Goal: Task Accomplishment & Management: Complete application form

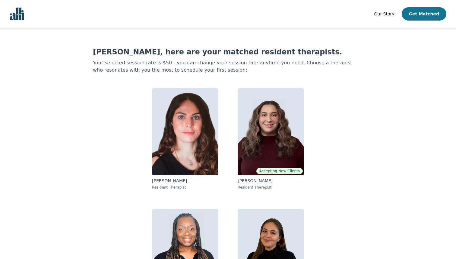
click at [421, 18] on button "Get Matched" at bounding box center [424, 13] width 45 height 13
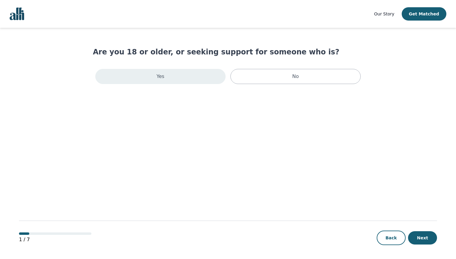
click at [174, 81] on div "Yes" at bounding box center [160, 76] width 130 height 15
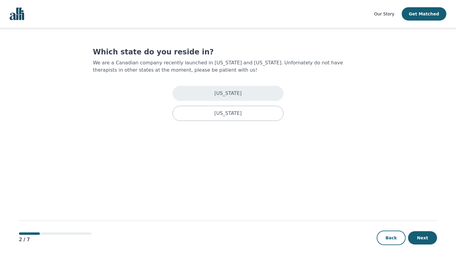
click at [240, 90] on div "[US_STATE]" at bounding box center [228, 93] width 111 height 15
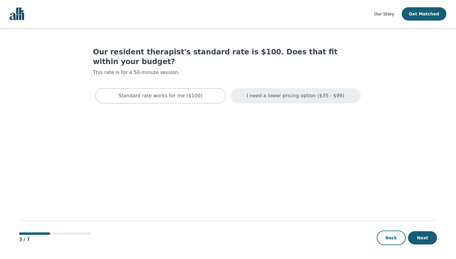
click at [317, 92] on p "I need a lower pricing option ($35 - $99)" at bounding box center [296, 95] width 98 height 7
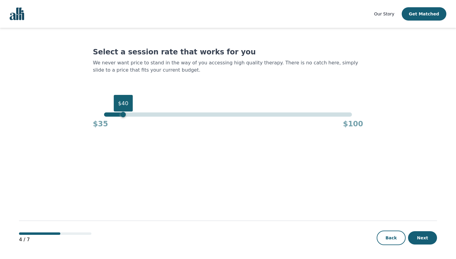
drag, startPoint x: 346, startPoint y: 114, endPoint x: 123, endPoint y: 115, distance: 222.3
click at [123, 115] on div "$40" at bounding box center [123, 114] width 5 height 5
click at [426, 235] on button "Next" at bounding box center [422, 236] width 29 height 13
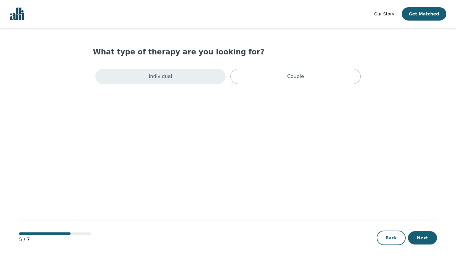
click at [191, 77] on div "Individual" at bounding box center [160, 76] width 130 height 15
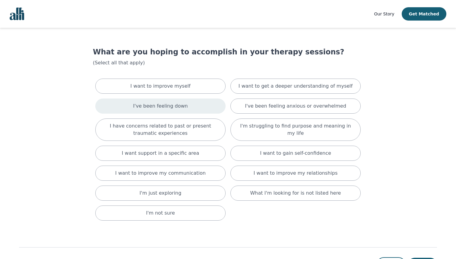
click at [182, 106] on p "I've been feeling down" at bounding box center [160, 105] width 55 height 7
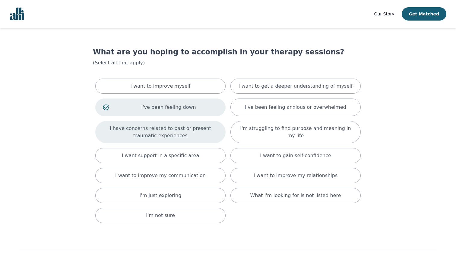
click at [182, 130] on p "I have concerns related to past or present traumatic experiences" at bounding box center [160, 132] width 115 height 14
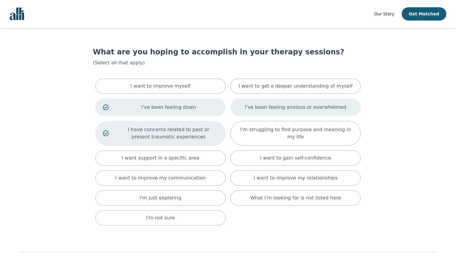
click at [315, 111] on div "I've been feeling anxious or overwhelmed" at bounding box center [295, 106] width 130 height 17
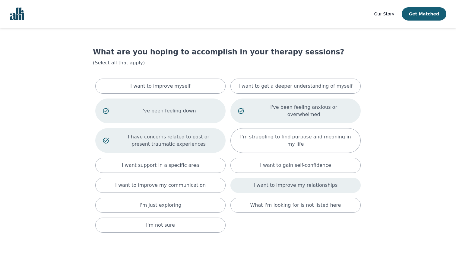
click at [262, 181] on p "I want to improve my relationships" at bounding box center [296, 184] width 84 height 7
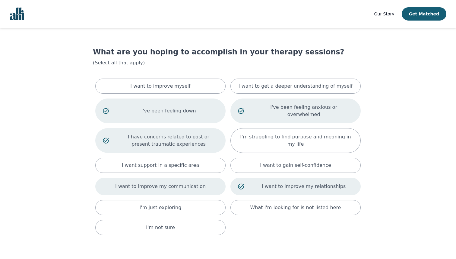
click at [168, 183] on p "I want to improve my communication" at bounding box center [160, 186] width 91 height 7
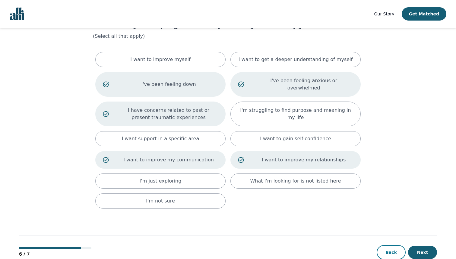
scroll to position [34, 0]
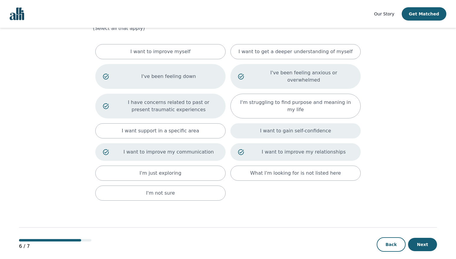
click at [319, 127] on p "I want to gain self-confidence" at bounding box center [295, 130] width 71 height 7
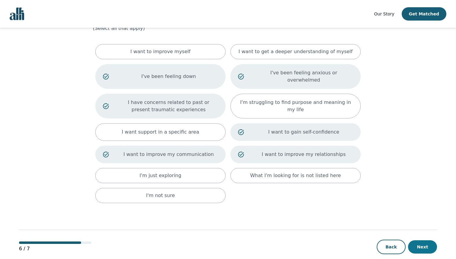
click at [424, 240] on button "Next" at bounding box center [422, 246] width 29 height 13
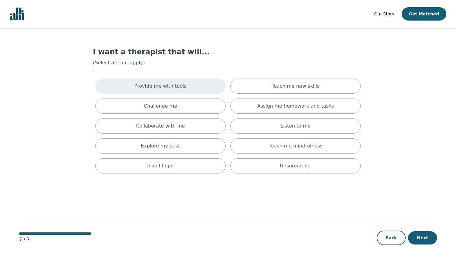
click at [147, 83] on p "Provide me with tools" at bounding box center [161, 85] width 52 height 7
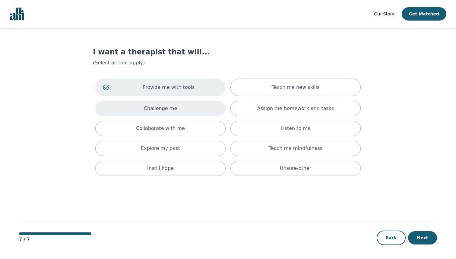
drag, startPoint x: 259, startPoint y: 88, endPoint x: 201, endPoint y: 103, distance: 59.9
click at [259, 88] on div "Teach me new skills" at bounding box center [295, 86] width 130 height 17
click at [163, 110] on p "Challenge me" at bounding box center [160, 108] width 33 height 7
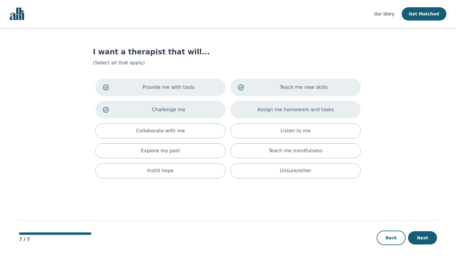
click at [263, 109] on p "Assign me homework and tasks" at bounding box center [295, 109] width 77 height 7
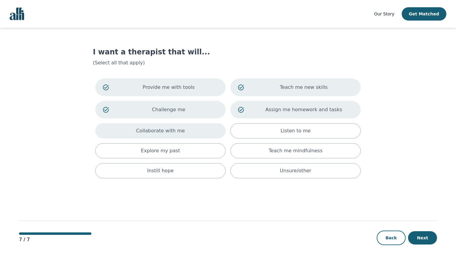
drag, startPoint x: 170, startPoint y: 132, endPoint x: 202, endPoint y: 130, distance: 31.1
click at [172, 132] on p "Collaborate with me" at bounding box center [160, 130] width 49 height 7
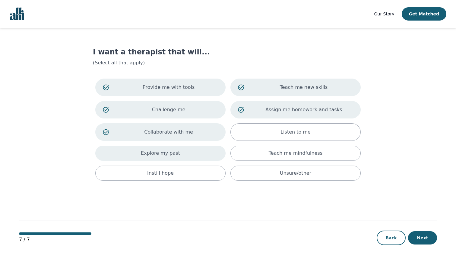
drag, startPoint x: 261, startPoint y: 130, endPoint x: 217, endPoint y: 149, distance: 47.6
click at [261, 130] on div "Listen to me" at bounding box center [295, 131] width 130 height 17
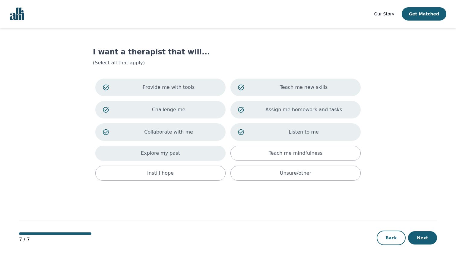
drag, startPoint x: 190, startPoint y: 155, endPoint x: 195, endPoint y: 155, distance: 5.4
click at [192, 155] on div "Explore my past" at bounding box center [160, 152] width 130 height 15
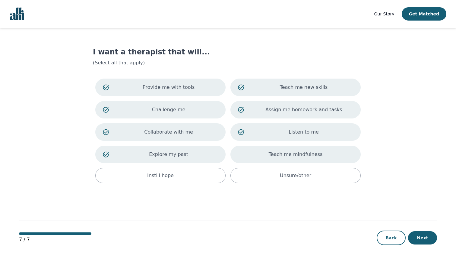
click at [270, 154] on div "Teach me mindfulness" at bounding box center [295, 153] width 130 height 17
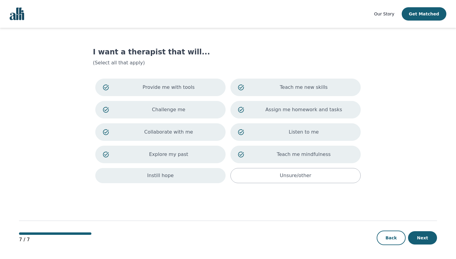
click at [193, 173] on div "Instill hope" at bounding box center [160, 175] width 130 height 15
click at [427, 240] on button "Next" at bounding box center [422, 237] width 29 height 13
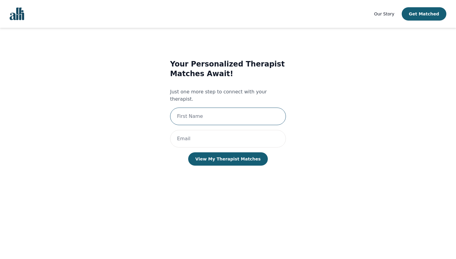
click at [207, 111] on input "text" at bounding box center [228, 115] width 116 height 17
type input "[PERSON_NAME]"
click at [212, 132] on input "email" at bounding box center [228, 138] width 116 height 17
type input "[PERSON_NAME][EMAIL_ADDRESS][DOMAIN_NAME]"
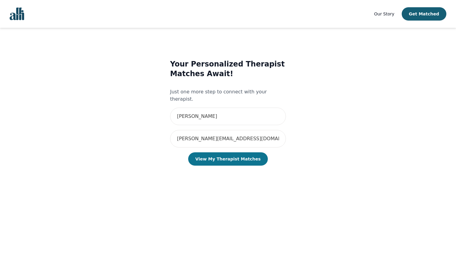
click at [223, 154] on button "View My Therapist Matches" at bounding box center [228, 158] width 80 height 13
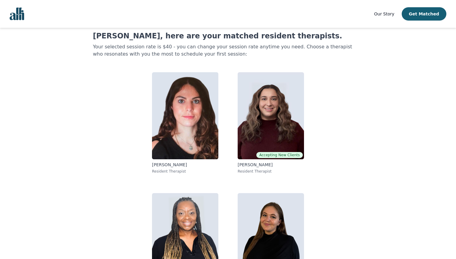
scroll to position [56, 0]
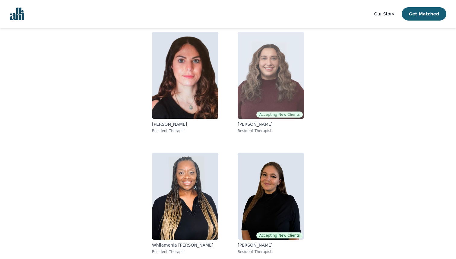
click at [272, 94] on img at bounding box center [271, 75] width 66 height 87
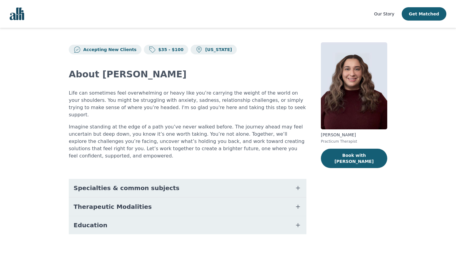
click at [298, 184] on icon "button" at bounding box center [297, 187] width 7 height 7
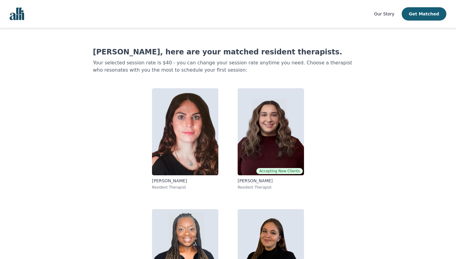
scroll to position [44, 0]
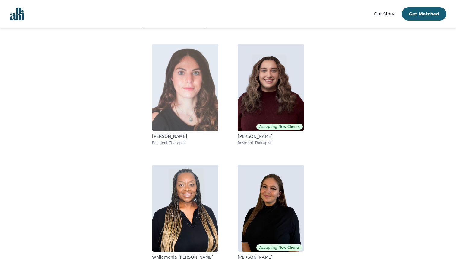
click at [189, 99] on img at bounding box center [185, 87] width 66 height 87
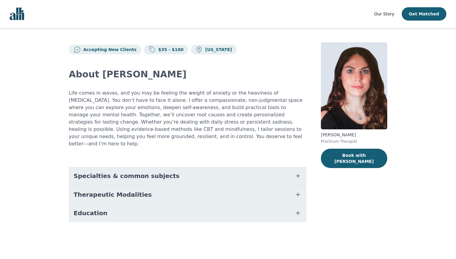
click at [297, 172] on icon "button" at bounding box center [297, 175] width 7 height 7
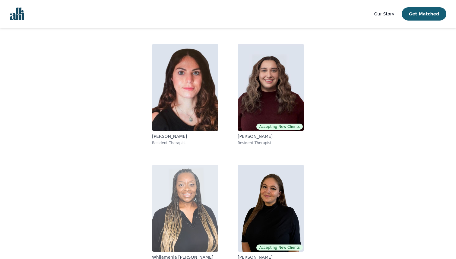
scroll to position [56, 0]
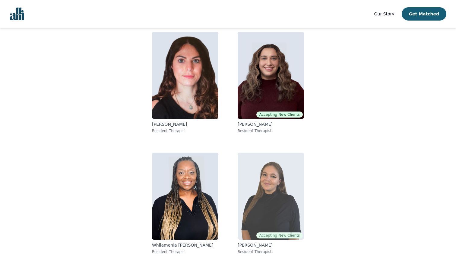
click at [270, 196] on img at bounding box center [271, 195] width 66 height 87
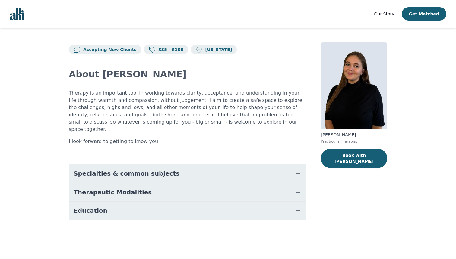
click at [294, 170] on icon "button" at bounding box center [297, 173] width 7 height 7
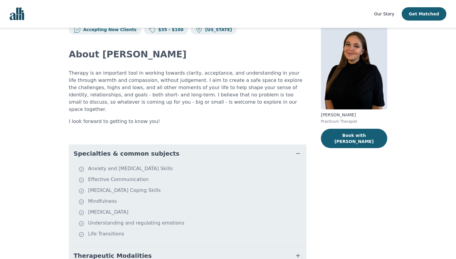
scroll to position [21, 0]
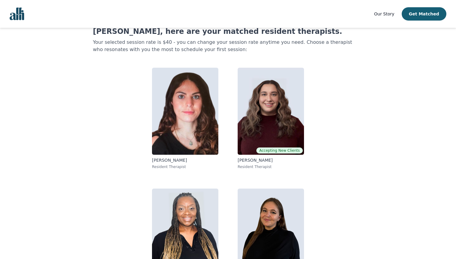
scroll to position [44, 0]
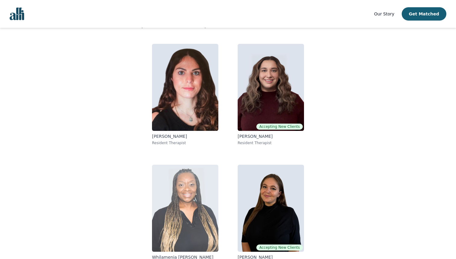
click at [200, 212] on img at bounding box center [185, 207] width 66 height 87
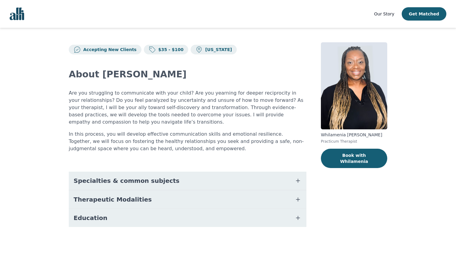
click at [297, 179] on icon "button" at bounding box center [297, 180] width 7 height 7
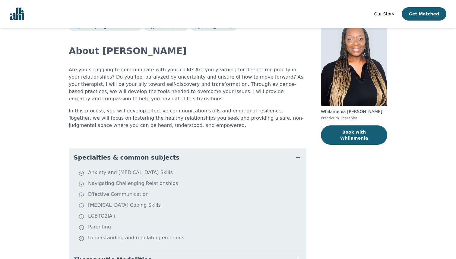
scroll to position [25, 0]
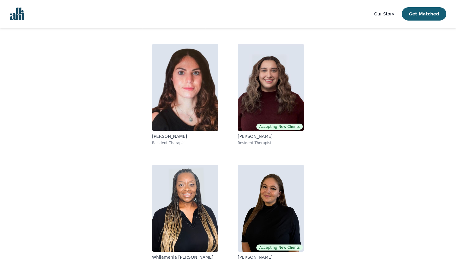
scroll to position [56, 0]
